Goal: Check status: Check status

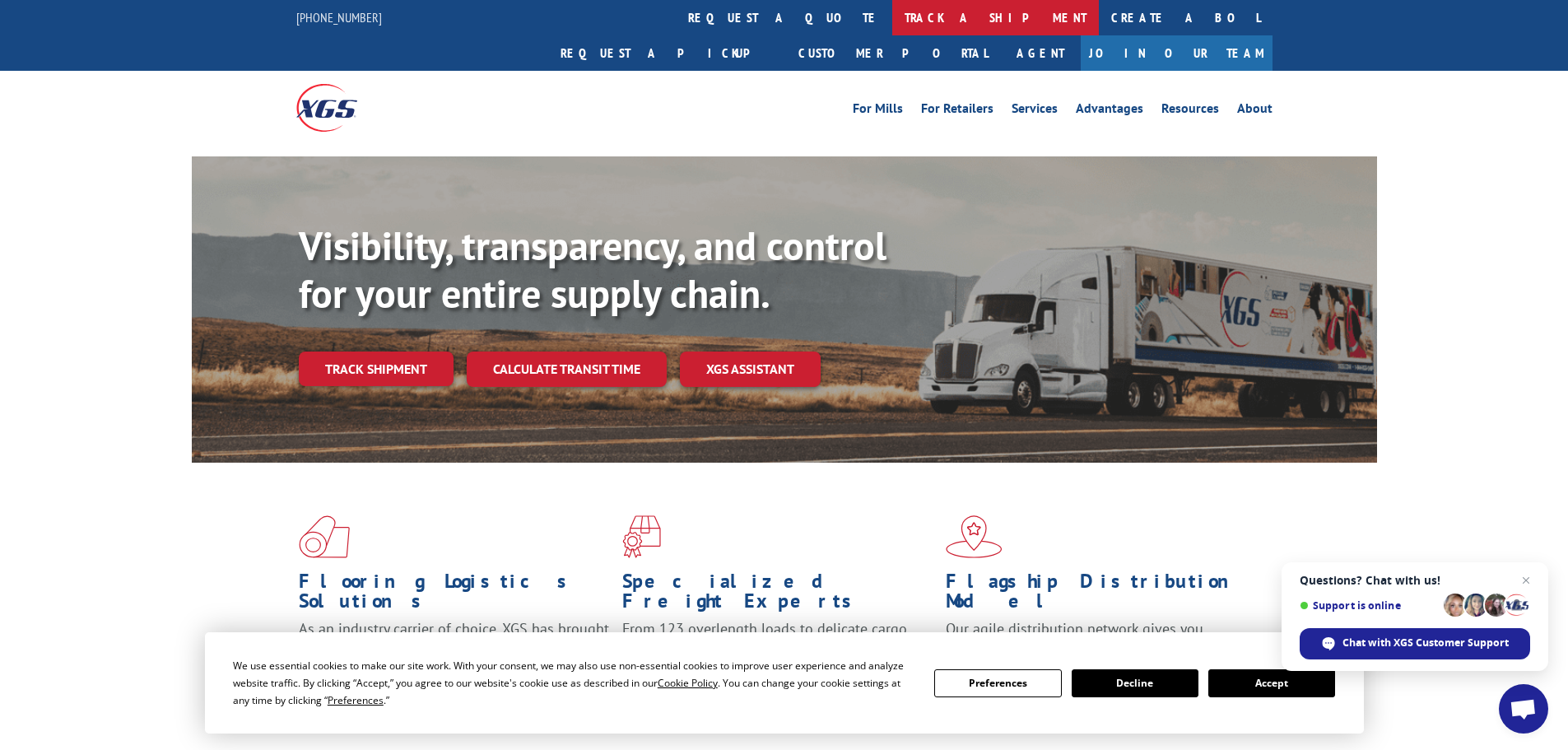
click at [892, 11] on link "track a shipment" at bounding box center [995, 17] width 207 height 35
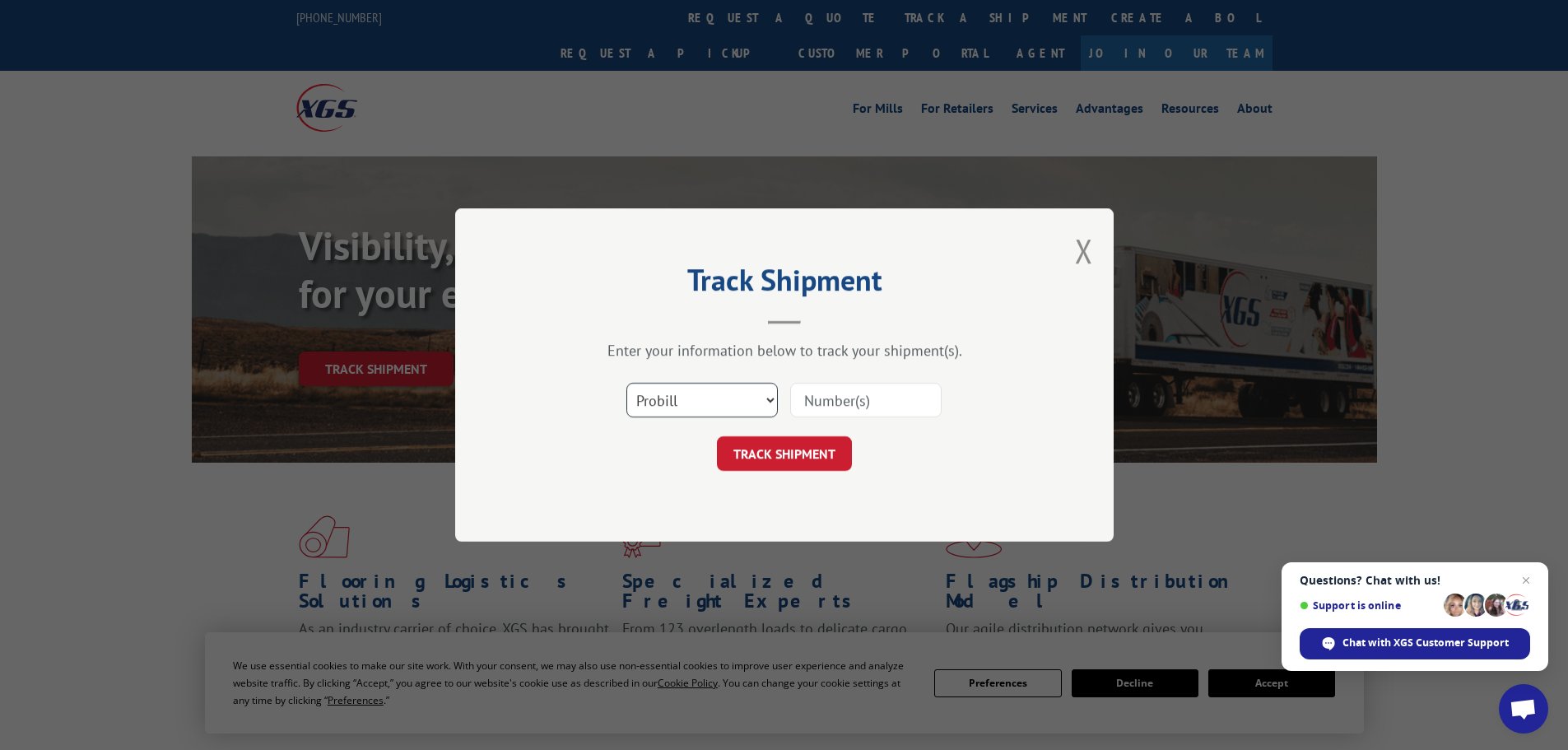
click at [732, 395] on select "Select category... Probill BOL PO" at bounding box center [702, 400] width 151 height 34
select select "po"
click at [626, 383] on select "Select category... Probill BOL PO" at bounding box center [702, 400] width 151 height 34
click at [852, 405] on input at bounding box center [866, 400] width 151 height 34
type input "02500918"
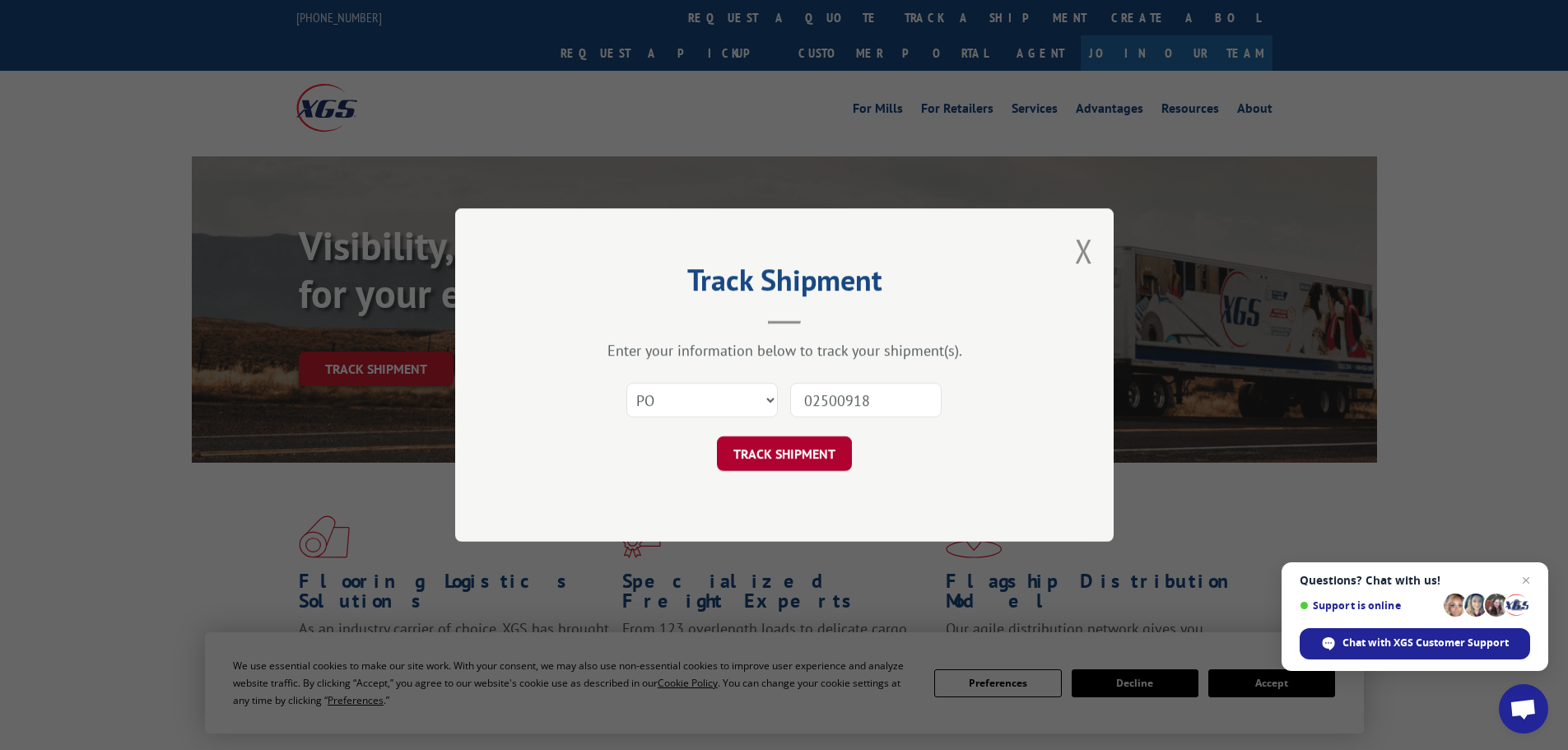
click at [764, 451] on button "TRACK SHIPMENT" at bounding box center [784, 454] width 135 height 34
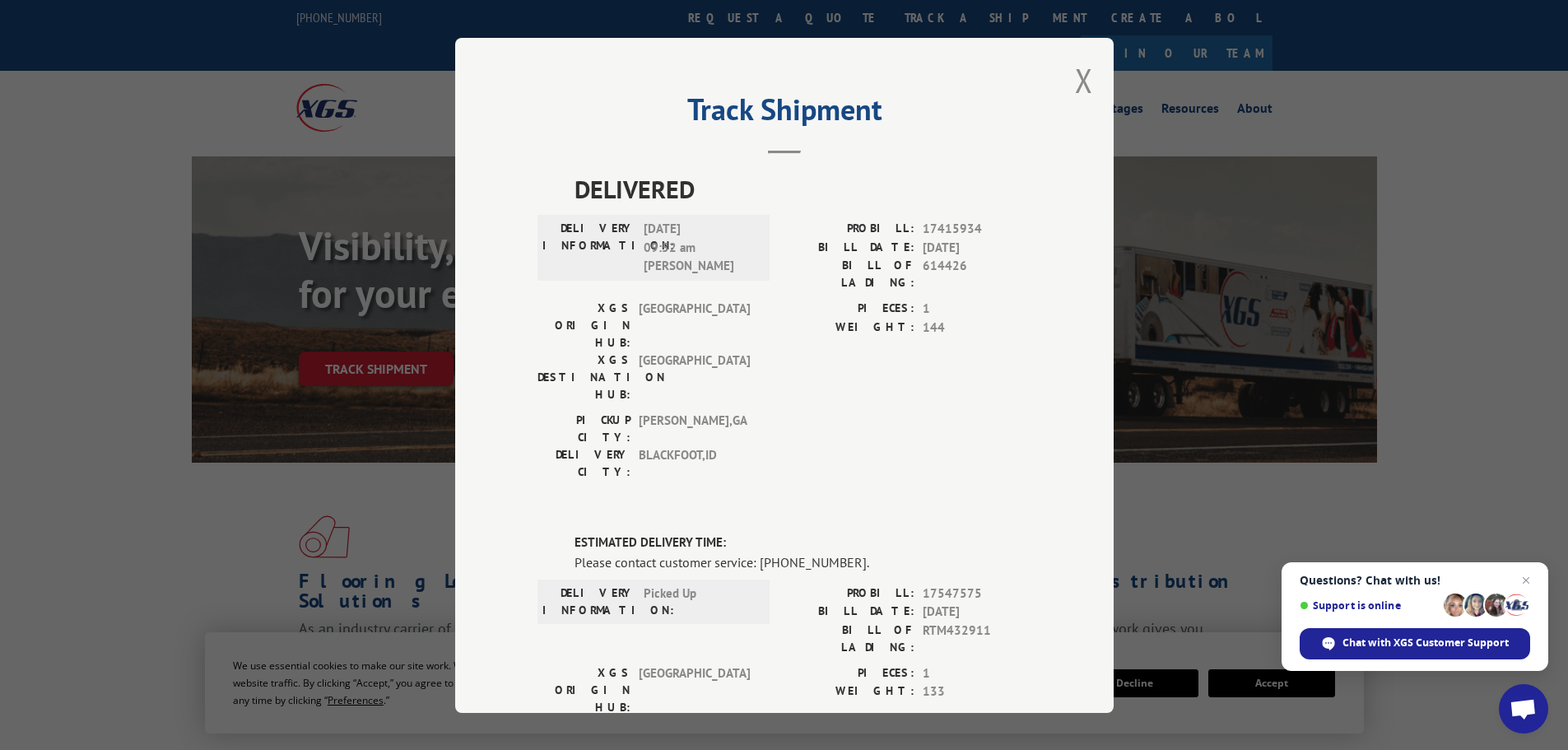
click at [994, 64] on div "Track Shipment DELIVERED DELIVERY INFORMATION: [DATE] 09:52 am [PERSON_NAME] PR…" at bounding box center [784, 375] width 659 height 675
click at [1075, 73] on button "Close modal" at bounding box center [1084, 80] width 18 height 44
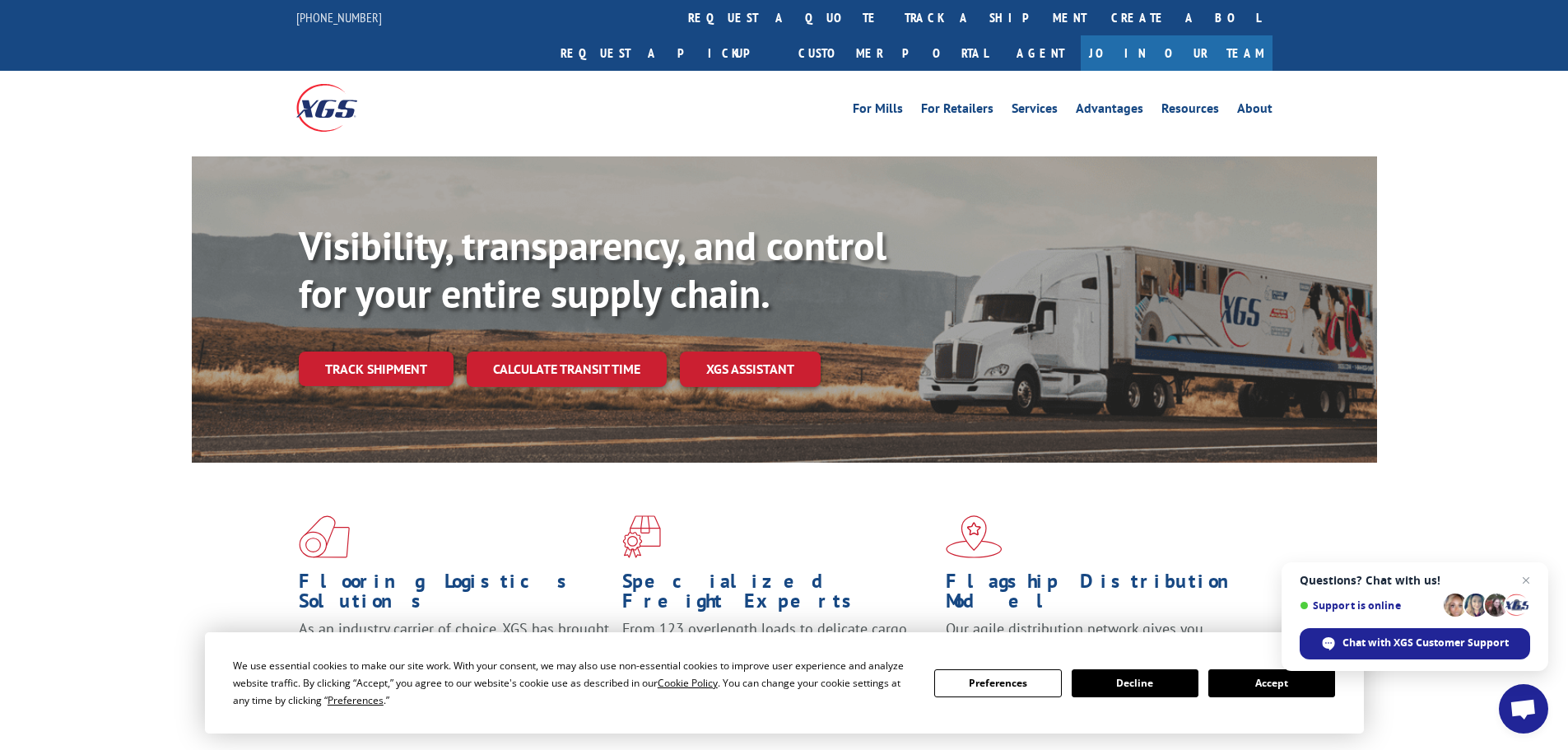
click at [1454, 242] on div "Visibility, transparency, and control for your entire supply chain. Track shipm…" at bounding box center [784, 326] width 1568 height 338
click at [1081, 35] on link "Agent" at bounding box center [1041, 52] width 81 height 35
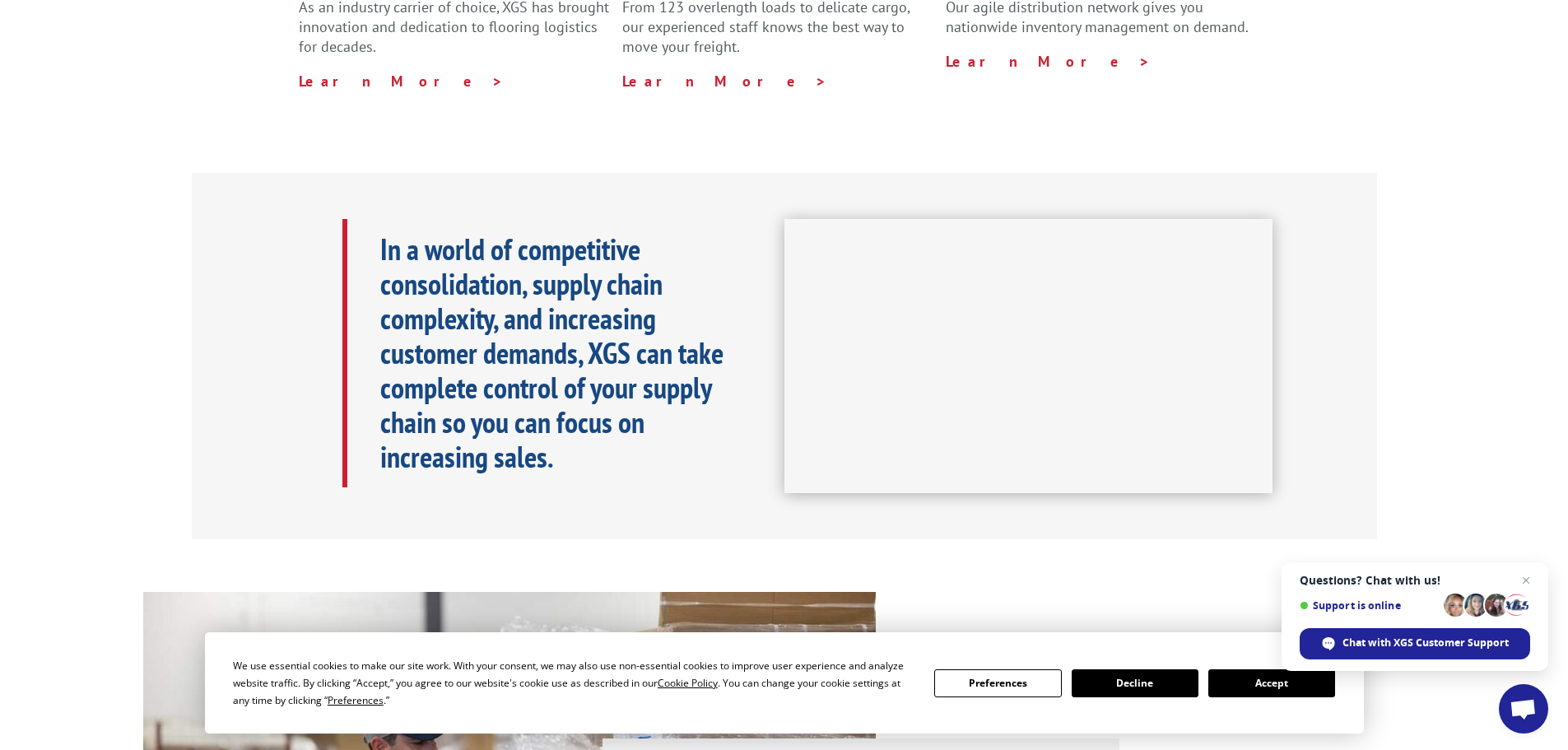
scroll to position [576, 0]
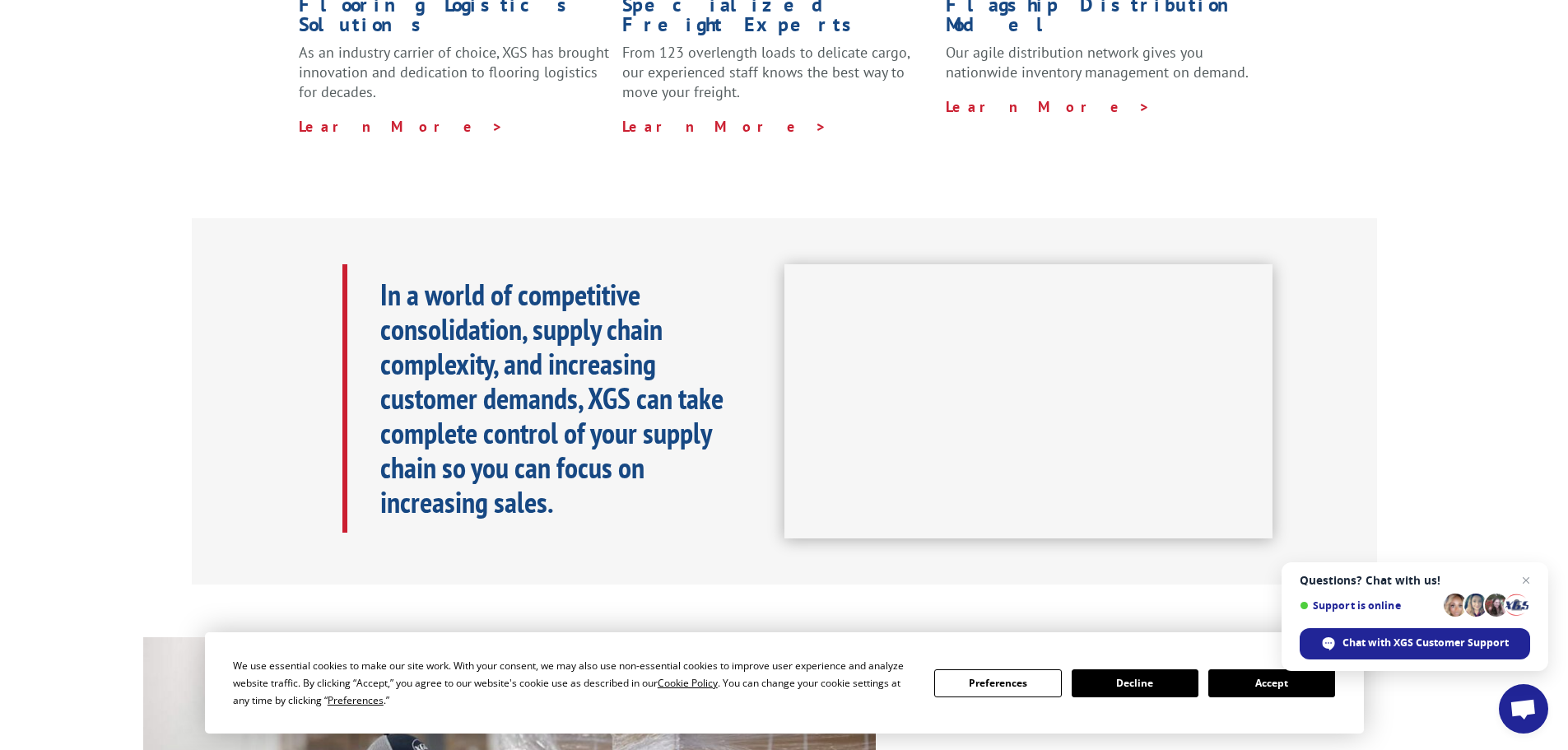
click at [1151, 675] on button "Decline" at bounding box center [1135, 683] width 127 height 28
